Goal: Check status: Check status

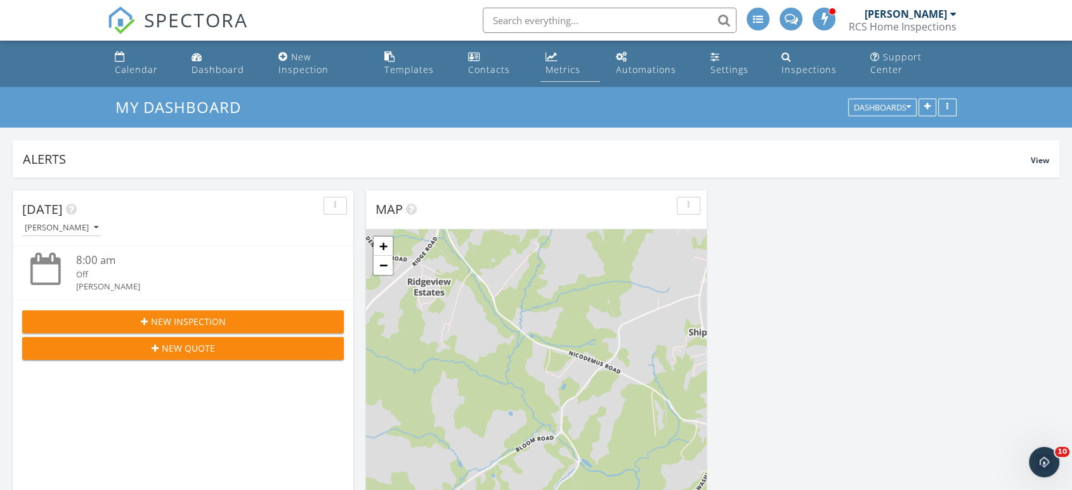
click at [580, 63] on div "Metrics" at bounding box center [562, 69] width 35 height 12
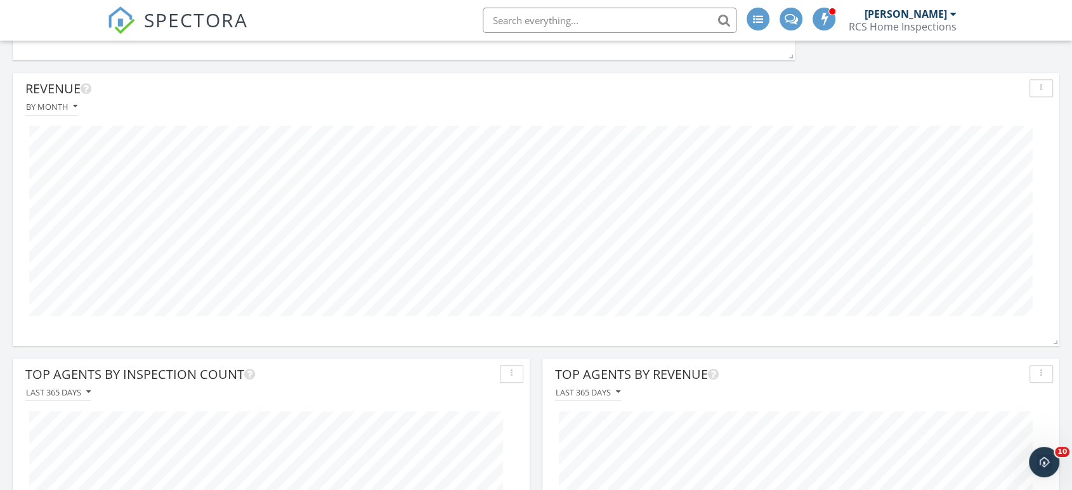
scroll to position [775, 0]
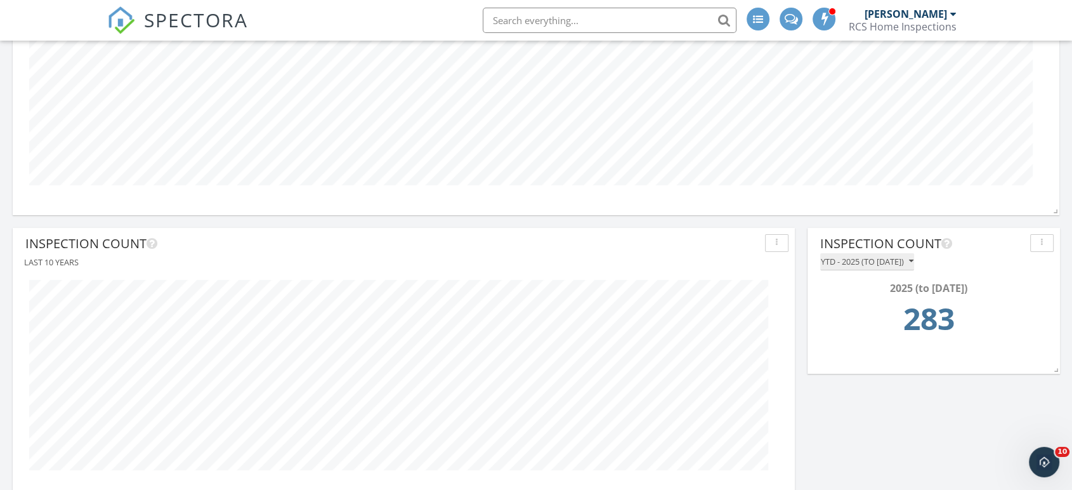
click at [913, 257] on icon "button" at bounding box center [911, 261] width 4 height 9
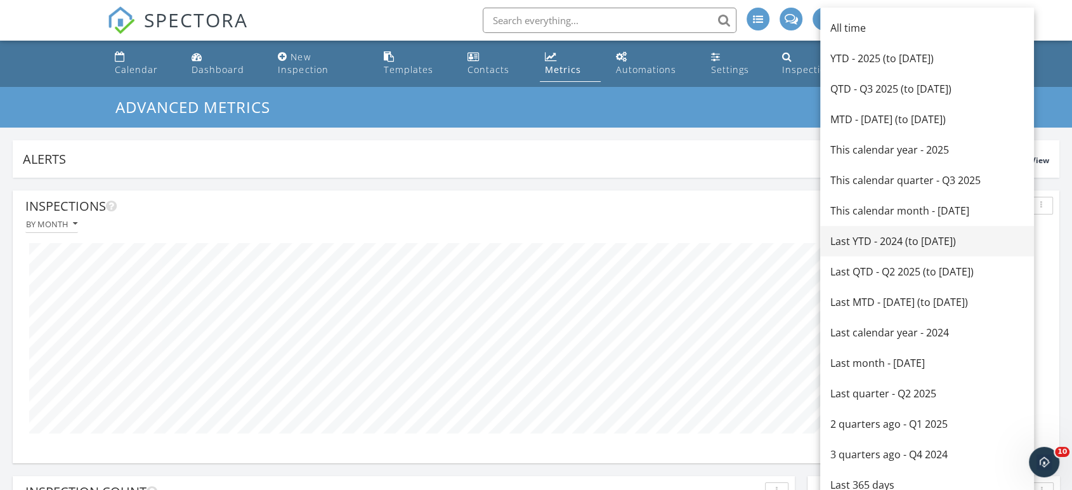
click at [938, 241] on div "Last YTD - 2024 (to Sep 27th)" at bounding box center [926, 240] width 193 height 15
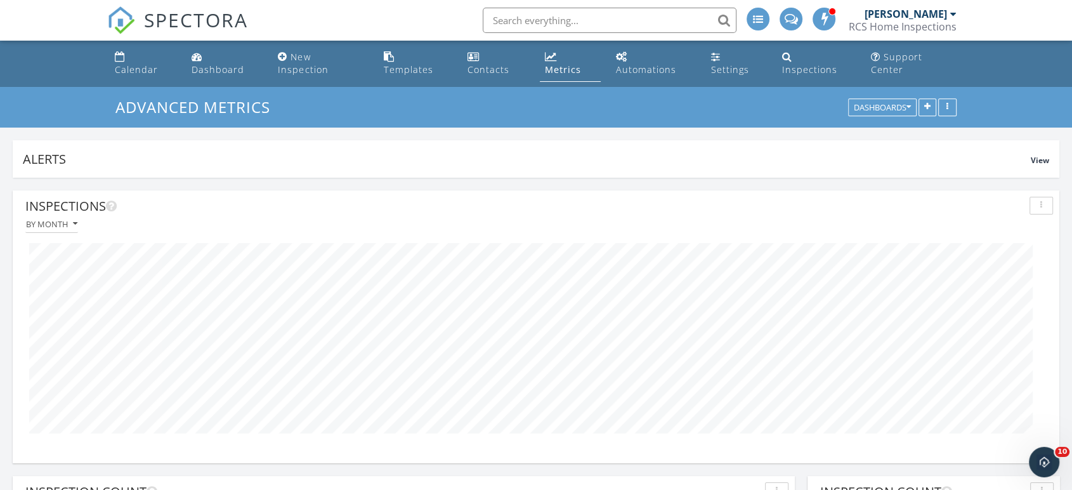
scroll to position [211, 0]
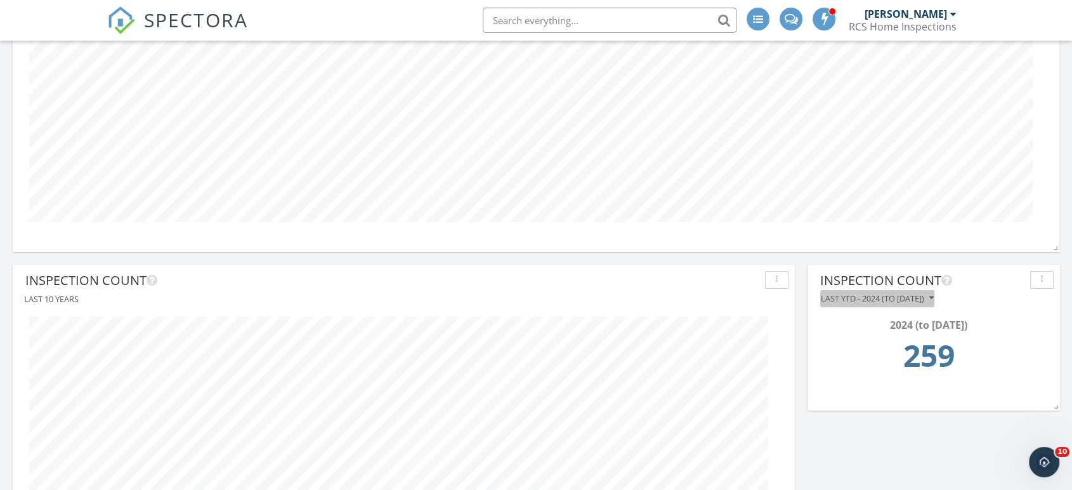
click at [934, 294] on icon "button" at bounding box center [931, 298] width 4 height 9
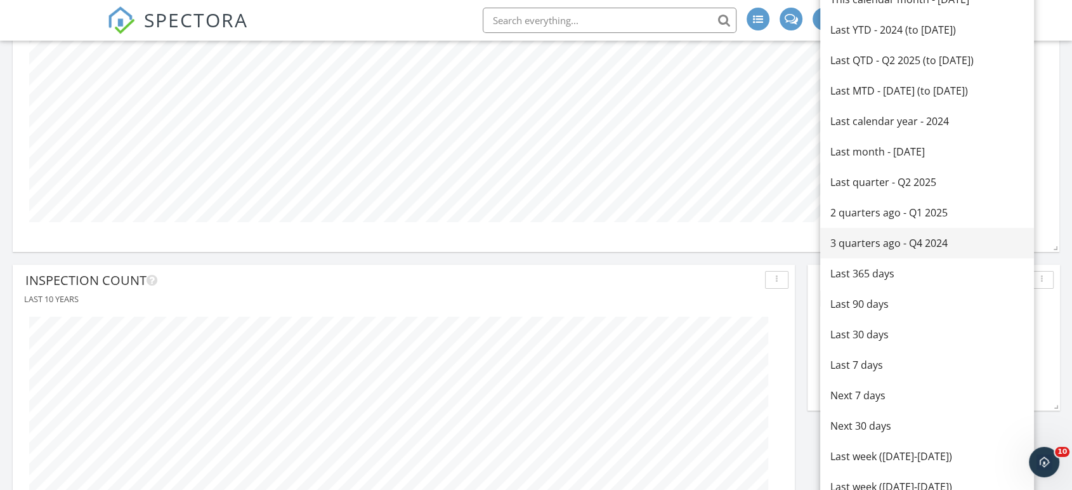
scroll to position [0, 0]
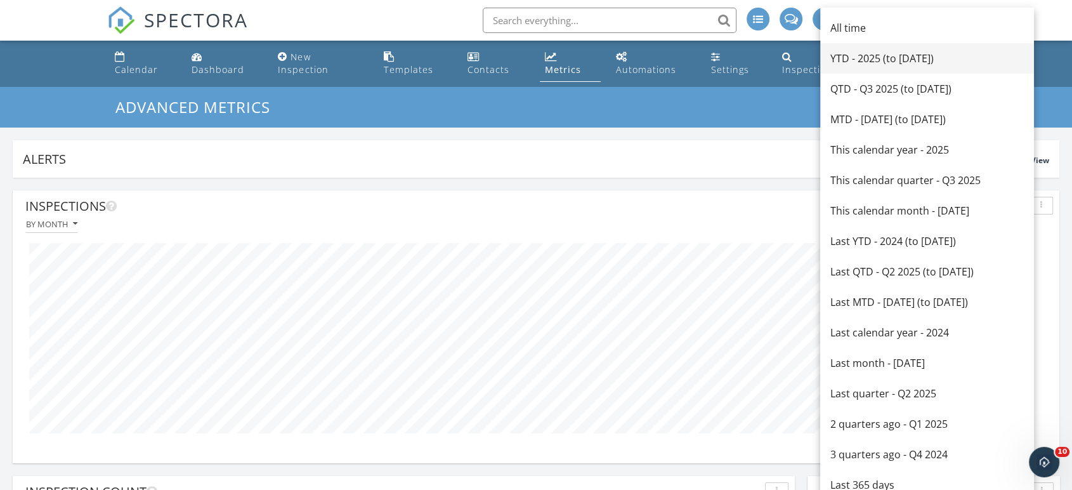
click at [938, 62] on div "YTD - 2025 (to Sep 27th)" at bounding box center [926, 58] width 193 height 15
